Goal: Find specific page/section: Find specific page/section

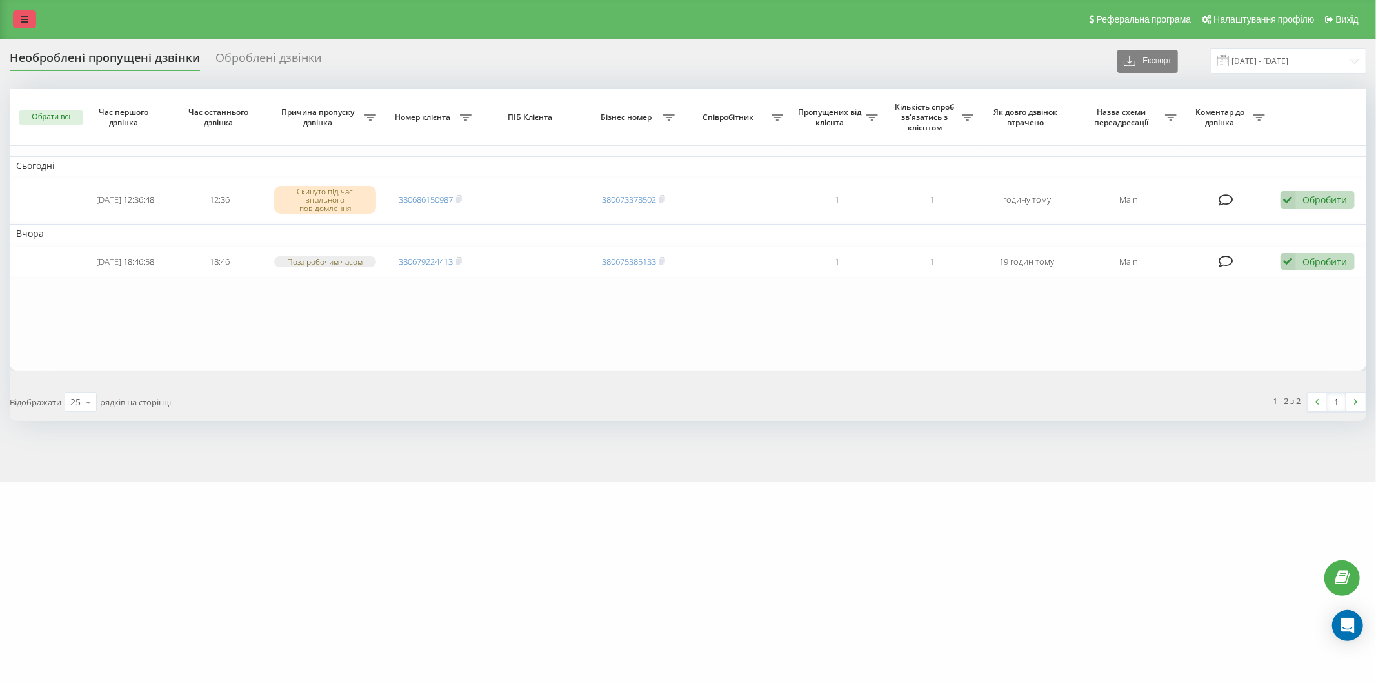
click at [21, 21] on icon at bounding box center [25, 19] width 8 height 9
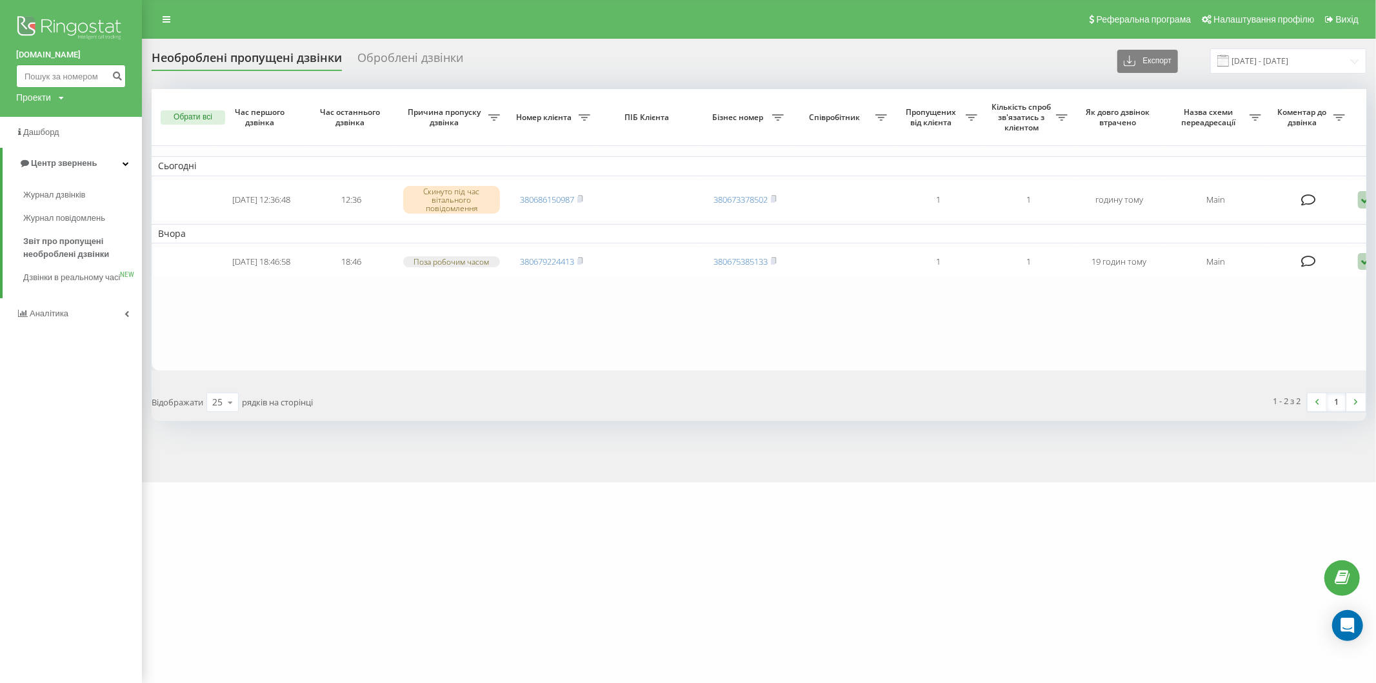
paste input "(050) 421-40-71"
click at [58, 74] on input at bounding box center [71, 76] width 110 height 23
type input "0504214071"
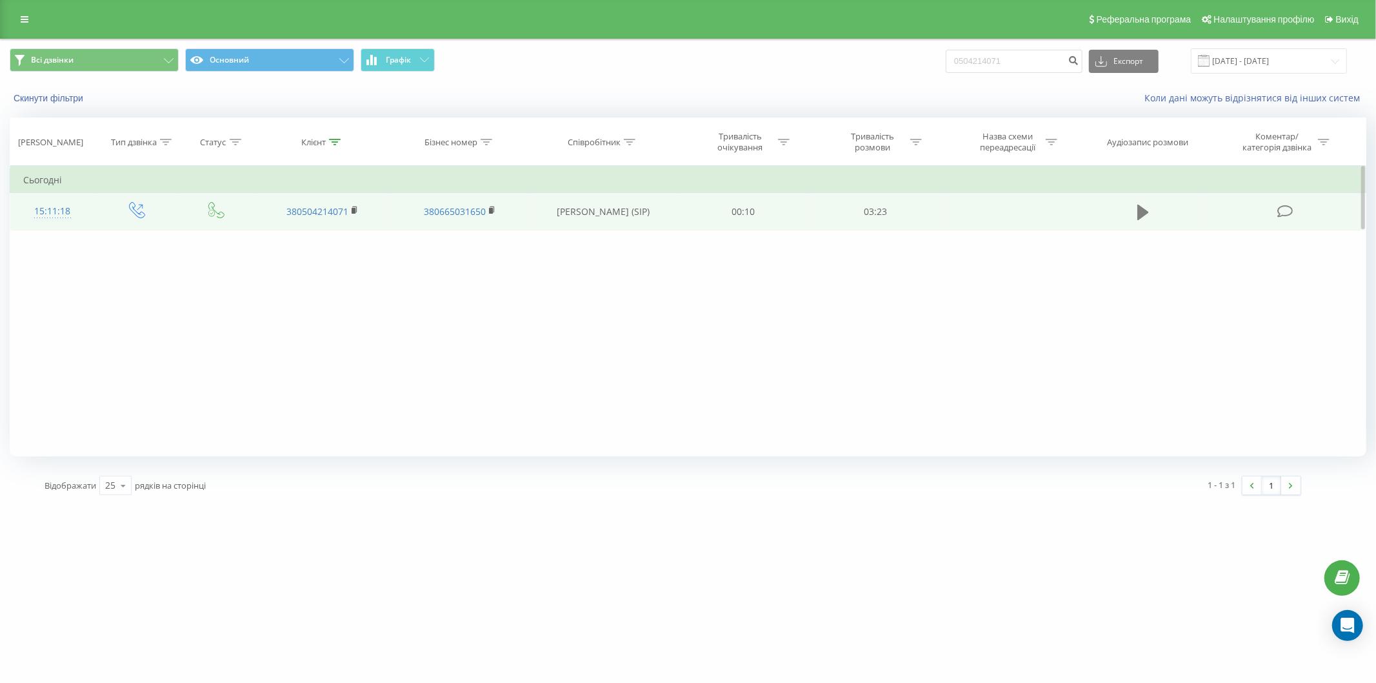
click at [1145, 214] on icon at bounding box center [1144, 212] width 12 height 15
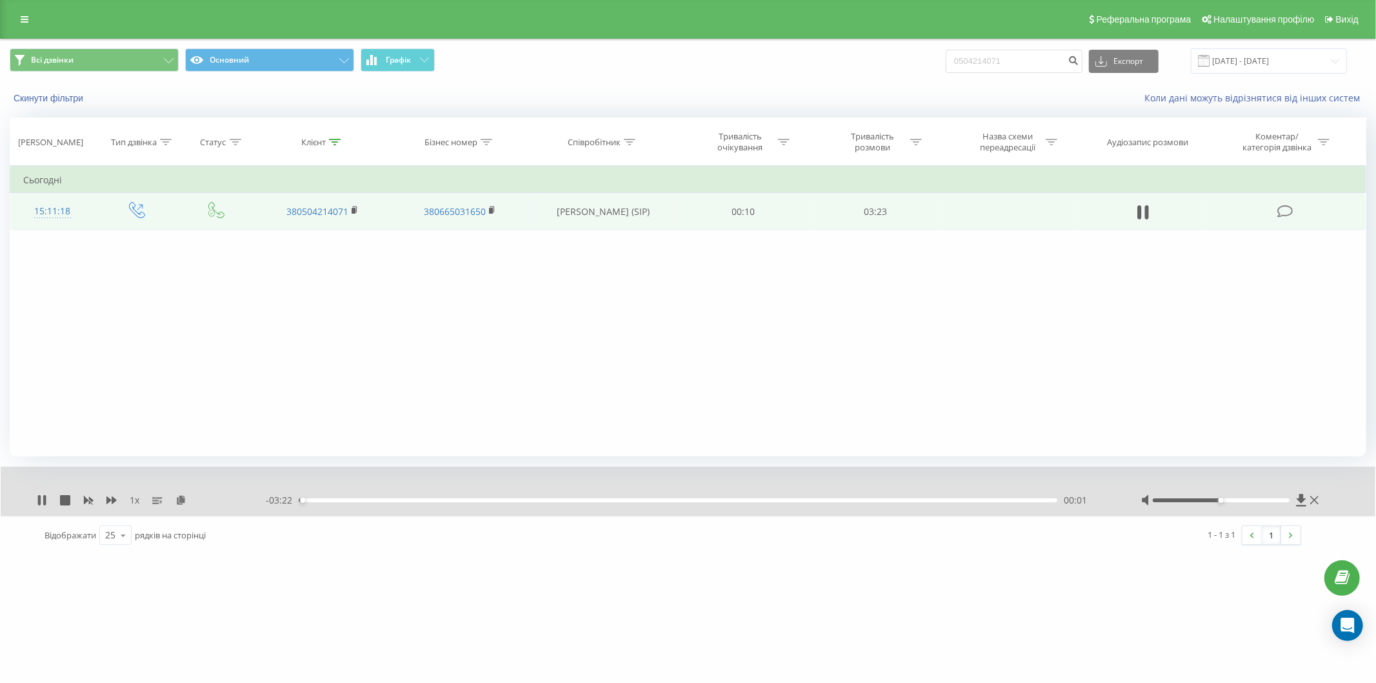
click at [381, 499] on div "00:01" at bounding box center [678, 500] width 759 height 4
click at [438, 500] on div "00:37" at bounding box center [678, 500] width 759 height 4
click at [495, 501] on div "00:52" at bounding box center [678, 500] width 759 height 4
drag, startPoint x: 537, startPoint y: 498, endPoint x: 567, endPoint y: 498, distance: 29.7
click at [539, 498] on div "00:53" at bounding box center [678, 500] width 759 height 4
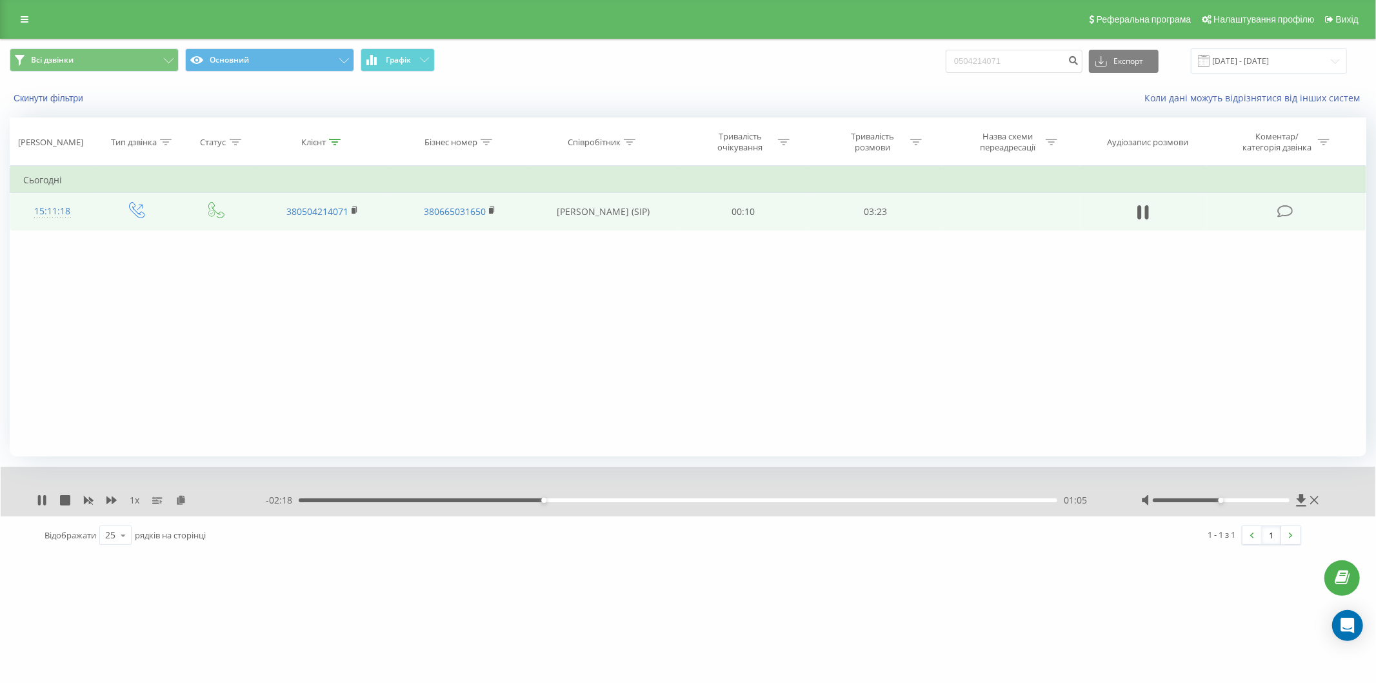
click at [572, 498] on div "01:05" at bounding box center [678, 500] width 759 height 4
click at [615, 499] on div "01:25" at bounding box center [678, 500] width 759 height 4
drag, startPoint x: 647, startPoint y: 497, endPoint x: 717, endPoint y: 488, distance: 70.8
click at [650, 497] on div "- 01:58 01:25 01:25" at bounding box center [687, 500] width 843 height 13
click at [700, 497] on div "- 01:57 01:26 01:26" at bounding box center [687, 500] width 843 height 13
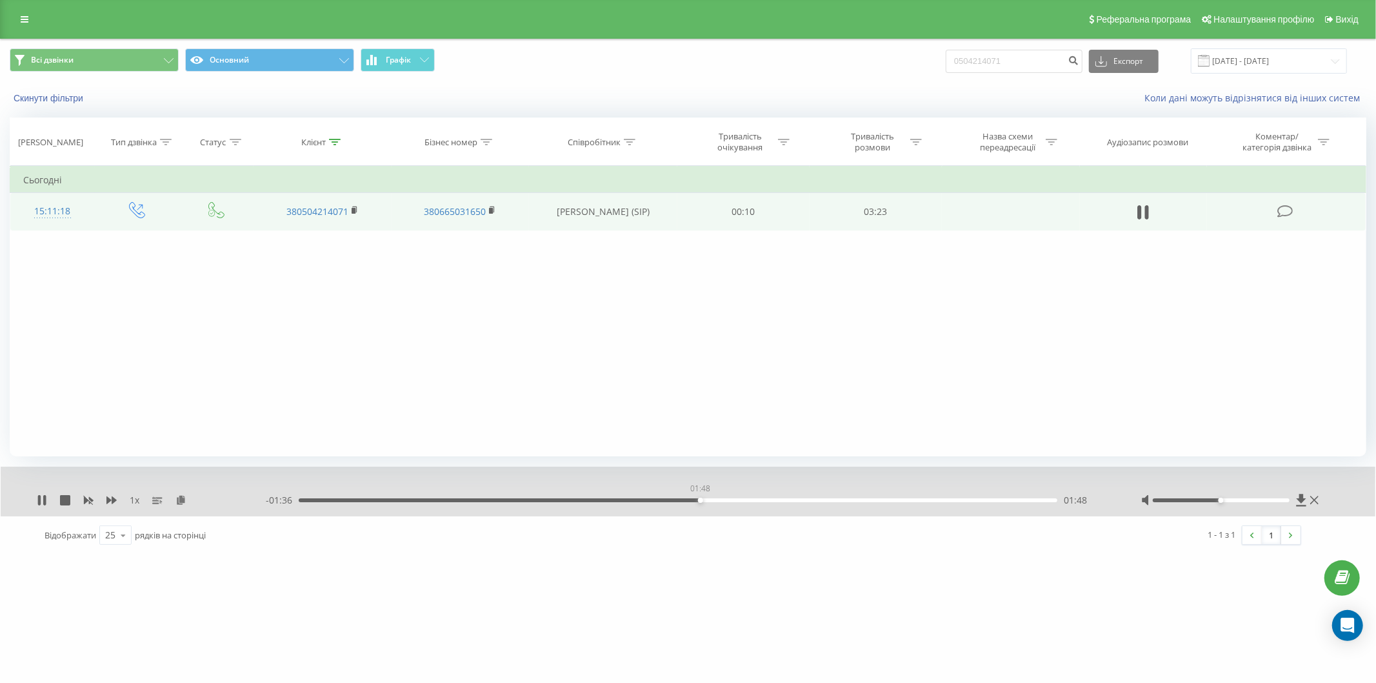
click at [700, 501] on div "01:48" at bounding box center [678, 500] width 759 height 4
click at [721, 500] on div "01:48" at bounding box center [678, 500] width 759 height 4
click at [764, 499] on div "01:54" at bounding box center [678, 500] width 759 height 4
click at [785, 499] on div "02:05" at bounding box center [678, 500] width 759 height 4
click at [812, 499] on div "02:18" at bounding box center [678, 500] width 759 height 4
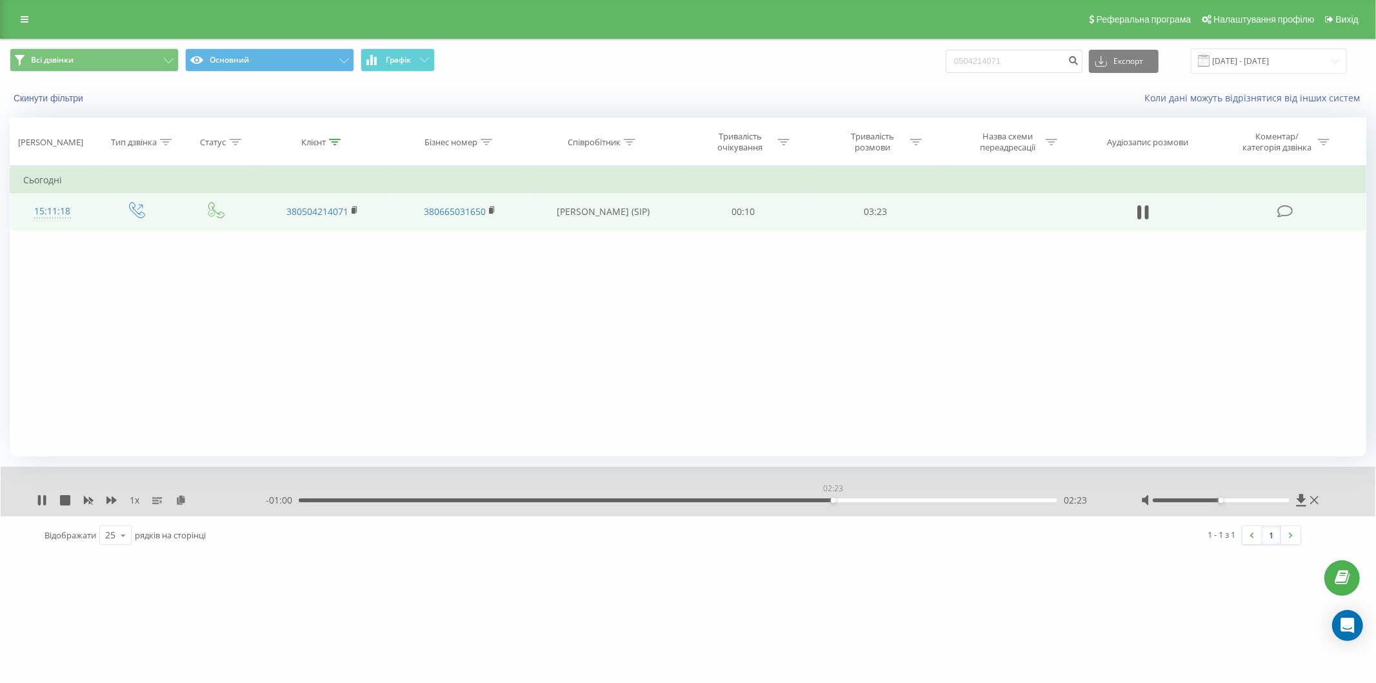
click at [833, 499] on div "02:23" at bounding box center [678, 500] width 759 height 4
click at [861, 501] on div "02:31" at bounding box center [678, 500] width 759 height 4
click at [24, 20] on icon at bounding box center [25, 19] width 8 height 9
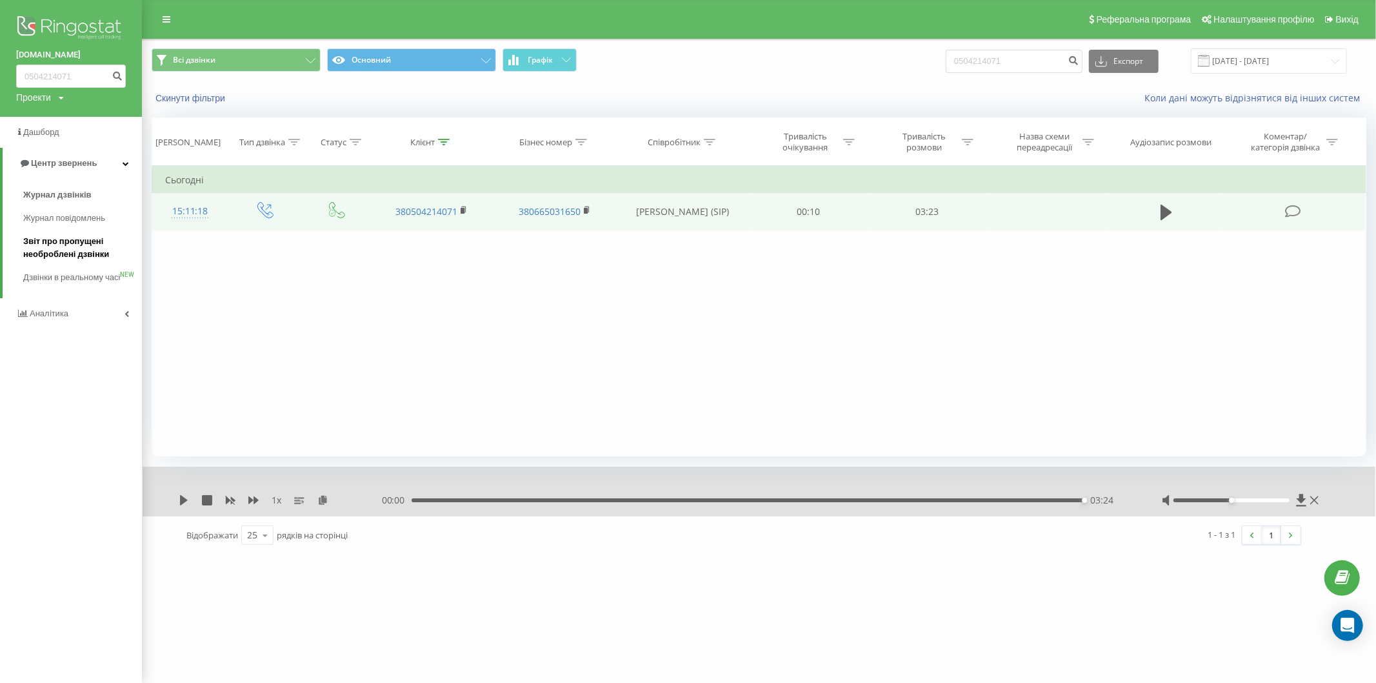
click at [73, 243] on span "Звіт про пропущені необроблені дзвінки" at bounding box center [79, 248] width 112 height 26
